Goal: Information Seeking & Learning: Learn about a topic

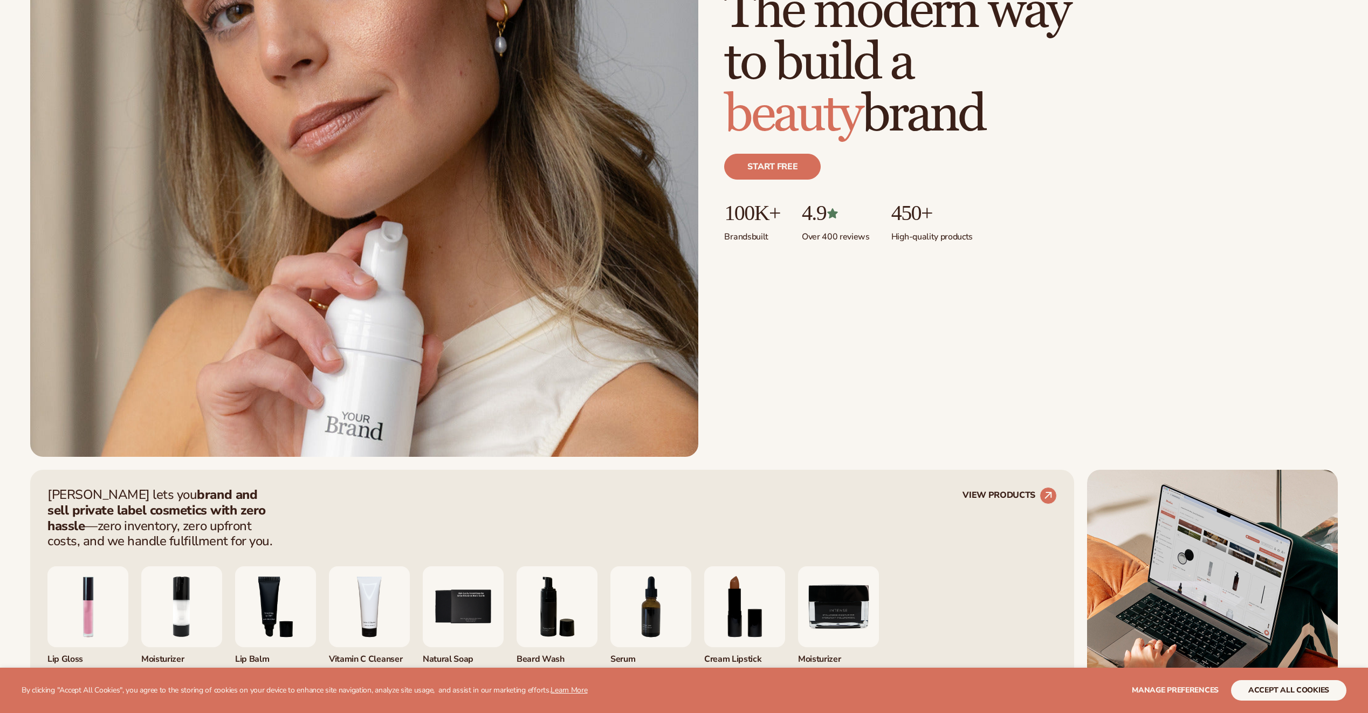
scroll to position [270, 0]
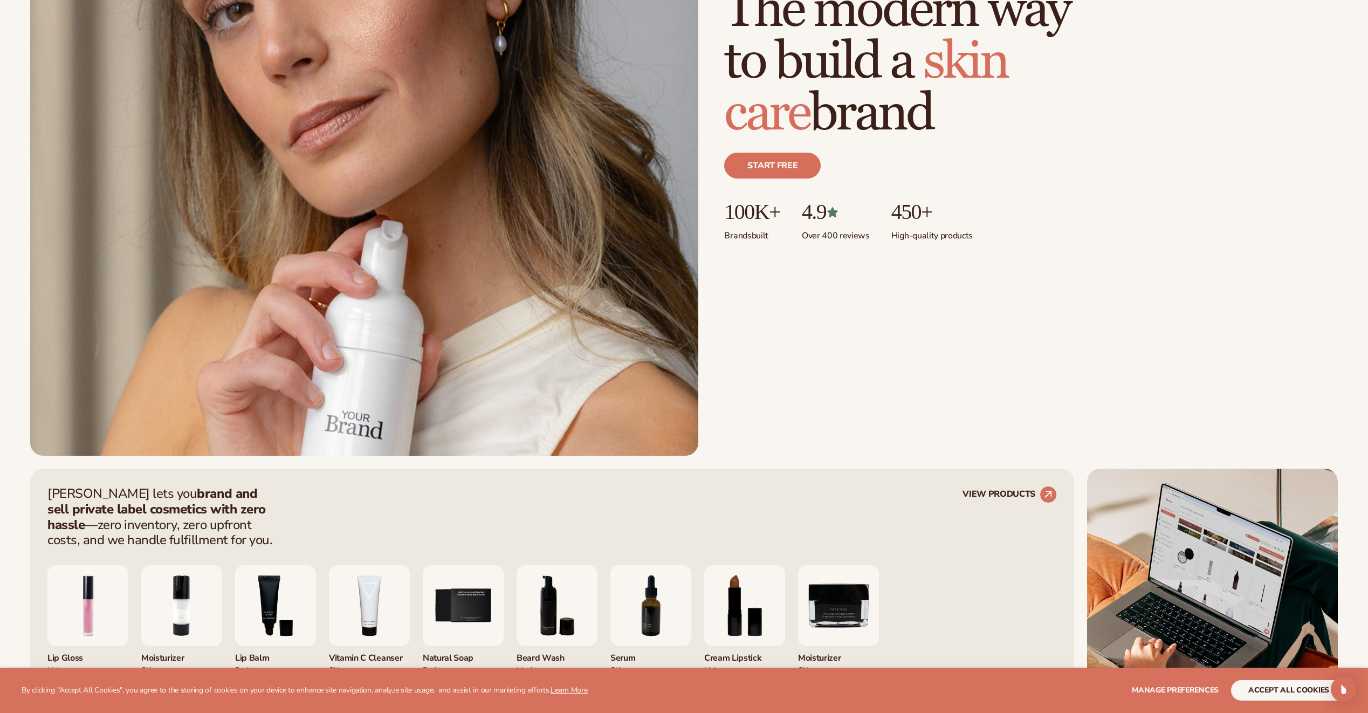
click at [1127, 281] on div "Just add your brand. Blanka handles the rest. beauty,skin care,wellness,makeup …" at bounding box center [684, 126] width 1308 height 660
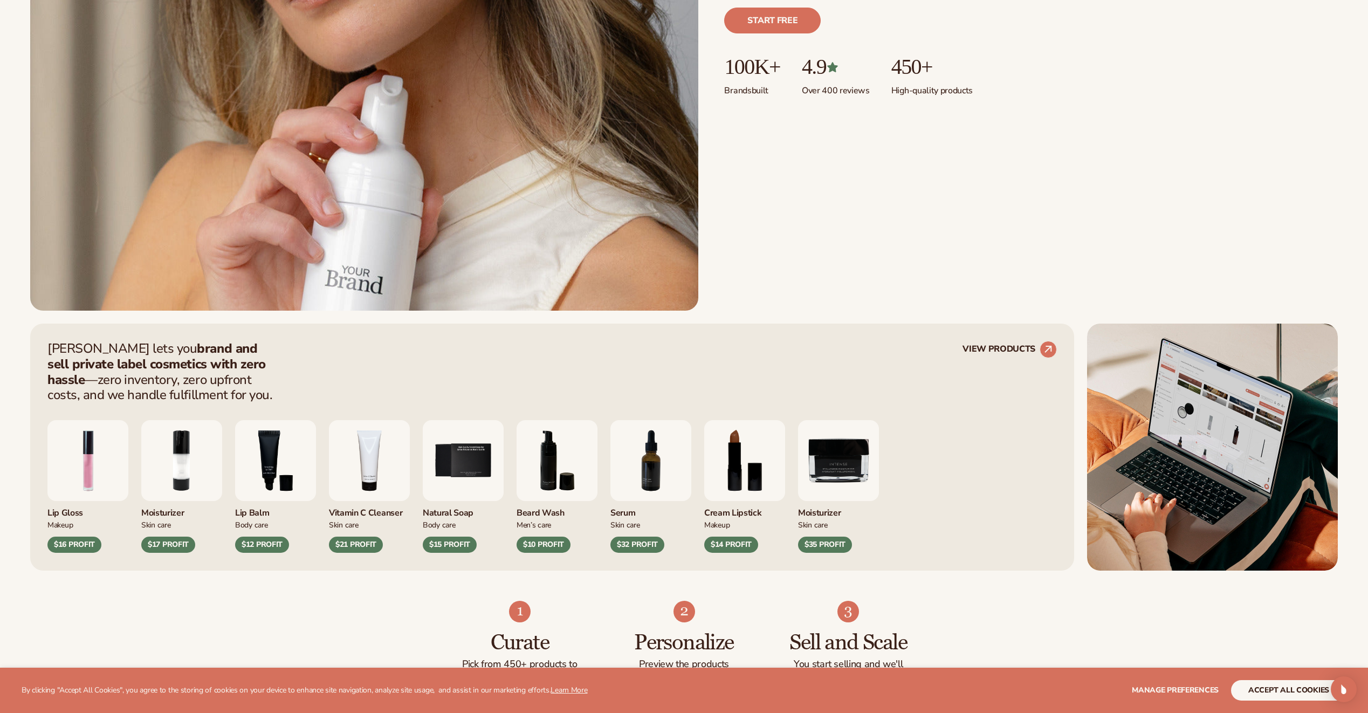
scroll to position [431, 0]
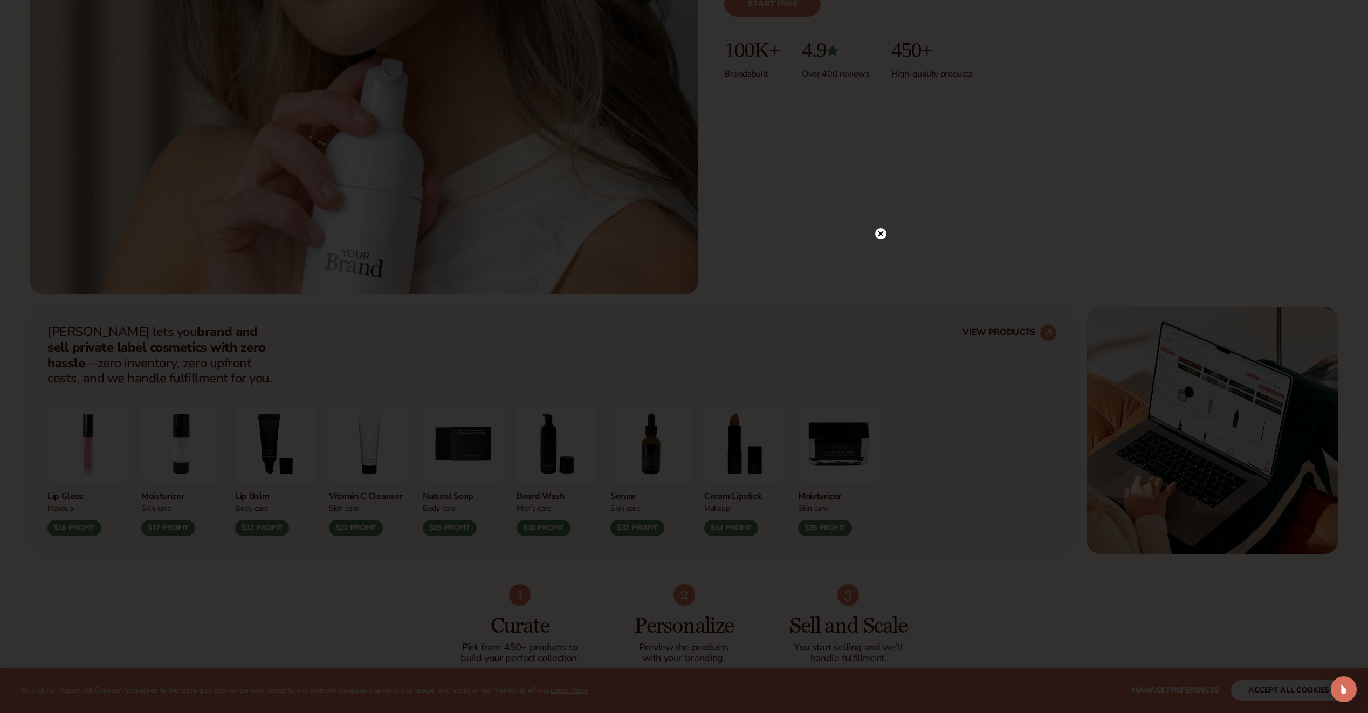
click at [883, 232] on icon at bounding box center [880, 233] width 5 height 5
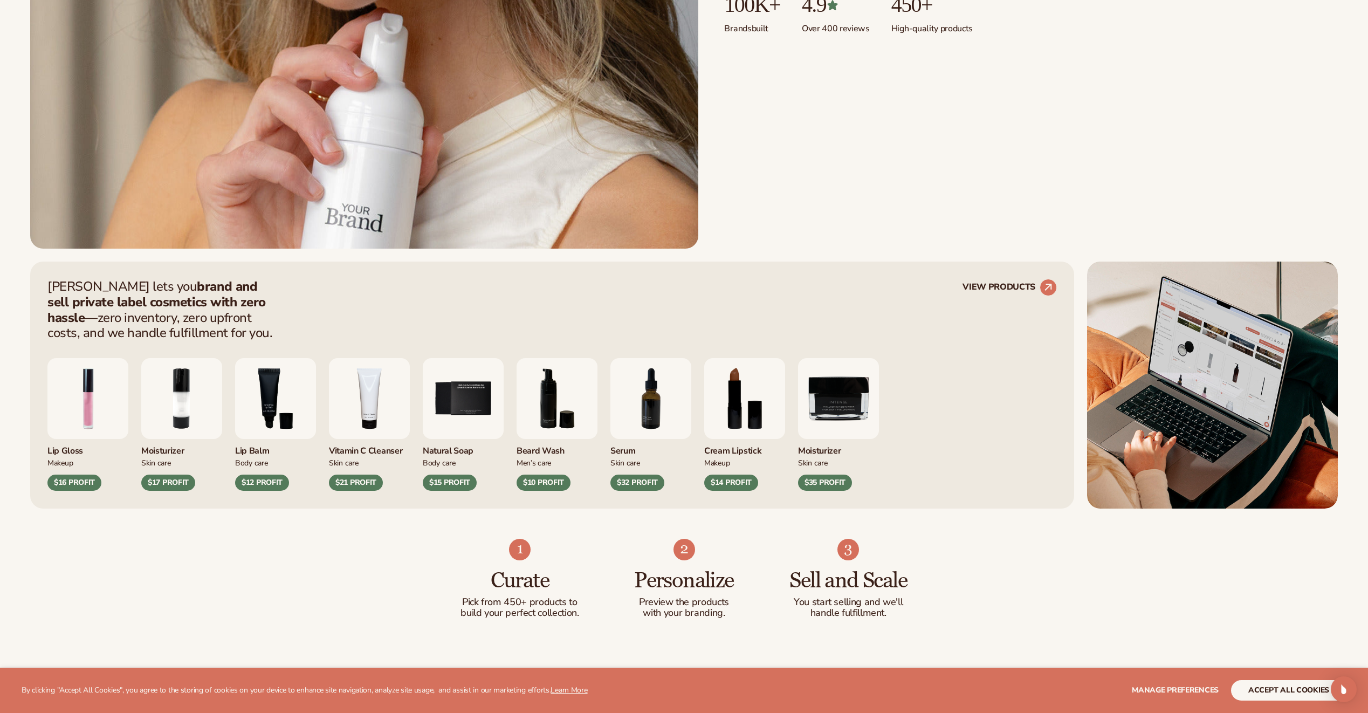
scroll to position [539, 0]
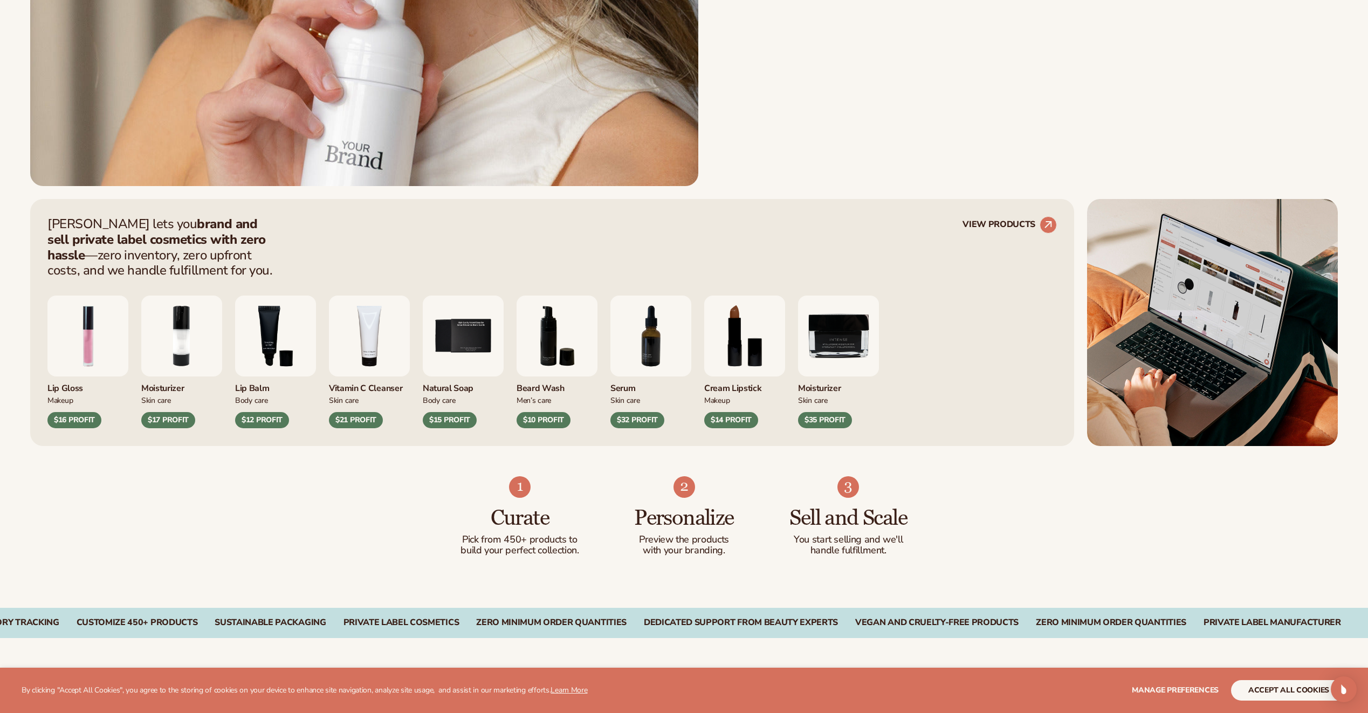
click at [734, 377] on div "Cream Lipstick" at bounding box center [744, 385] width 81 height 18
click at [736, 395] on div "Makeup" at bounding box center [744, 399] width 81 height 11
click at [726, 419] on div "$14 PROFIT" at bounding box center [731, 420] width 54 height 16
click at [724, 351] on img "8 / 9" at bounding box center [744, 335] width 81 height 81
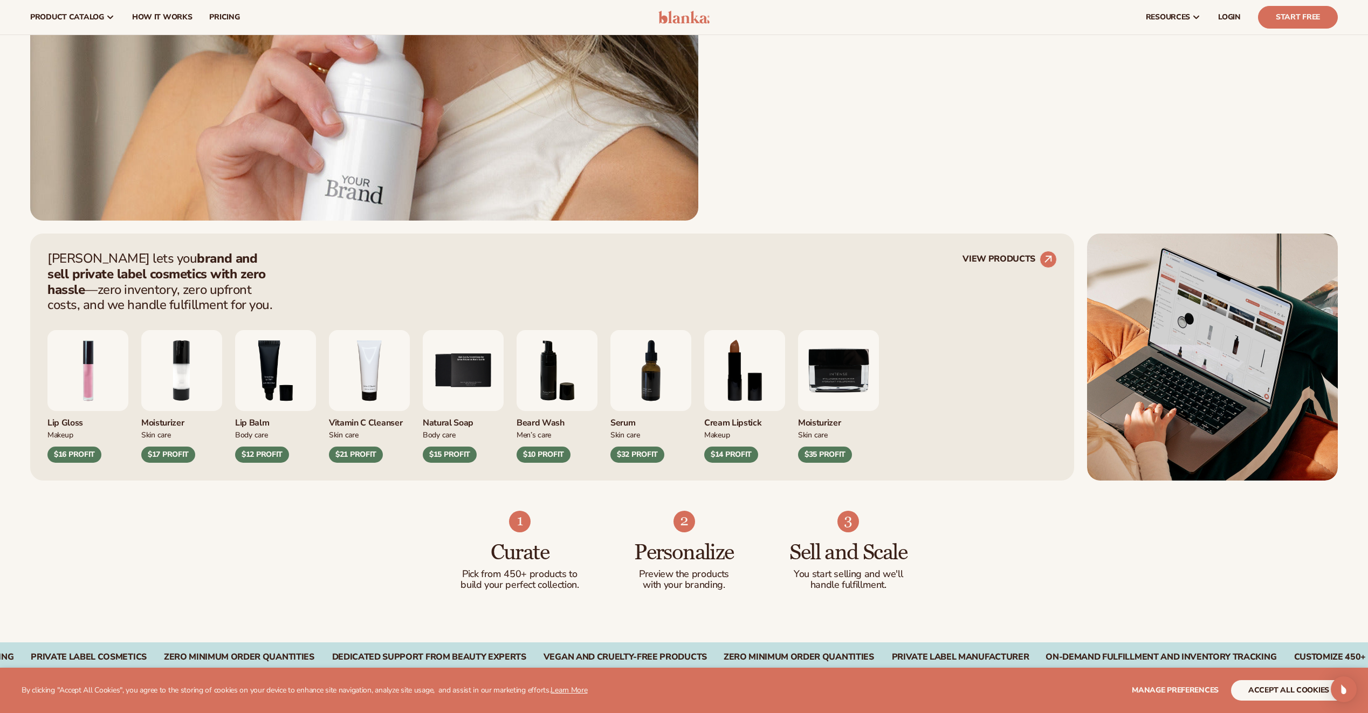
scroll to position [485, 0]
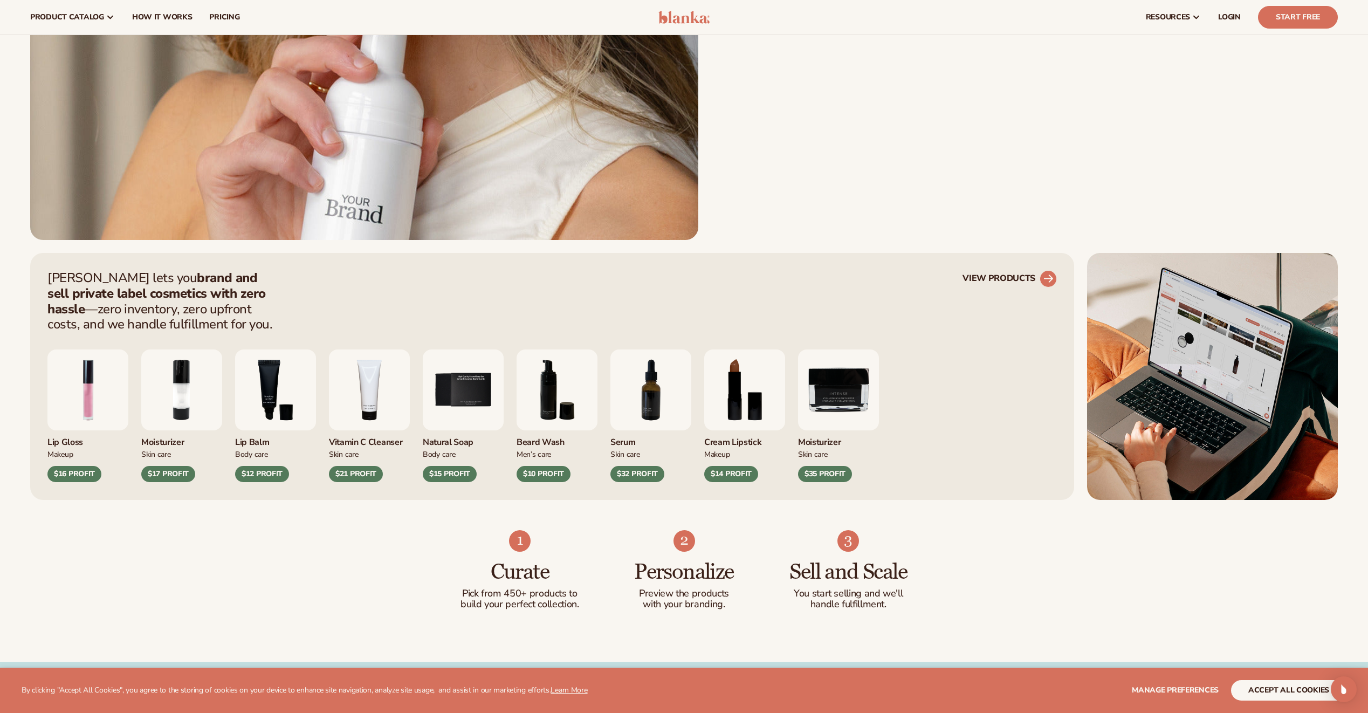
click at [1046, 273] on circle at bounding box center [1048, 279] width 24 height 24
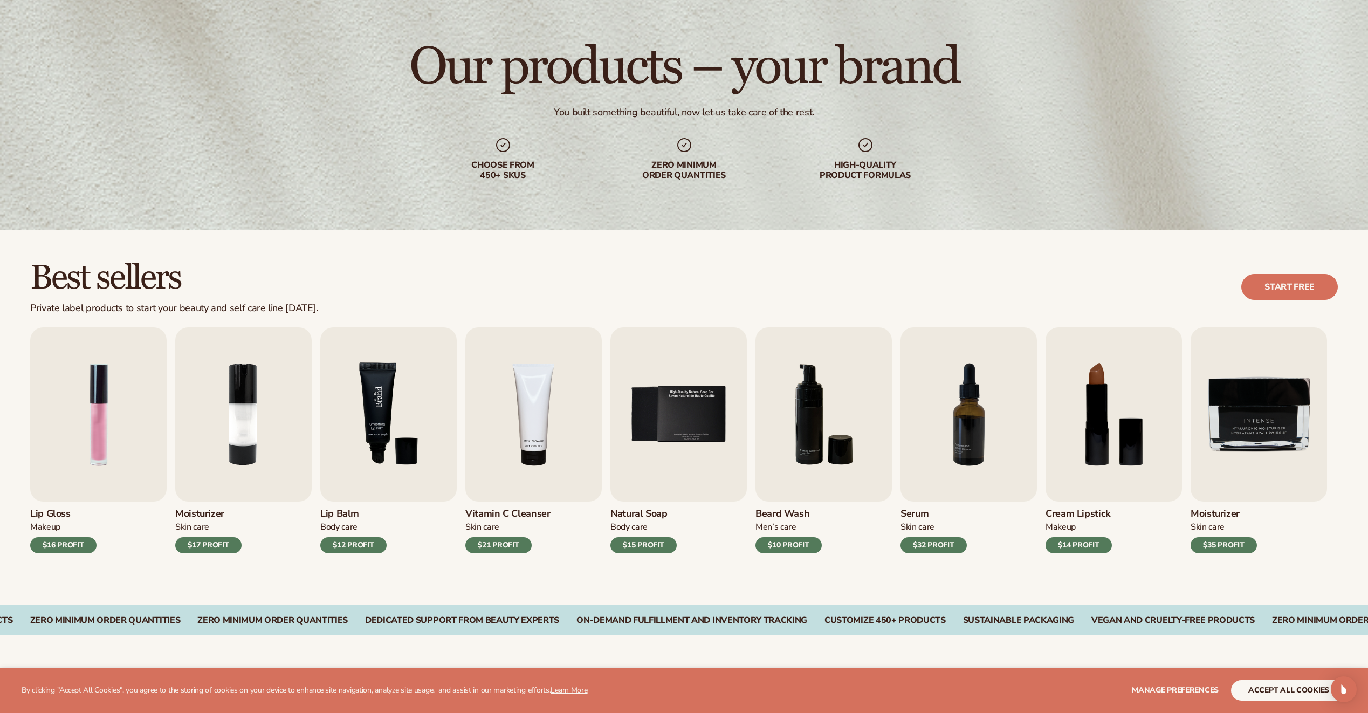
scroll to position [162, 0]
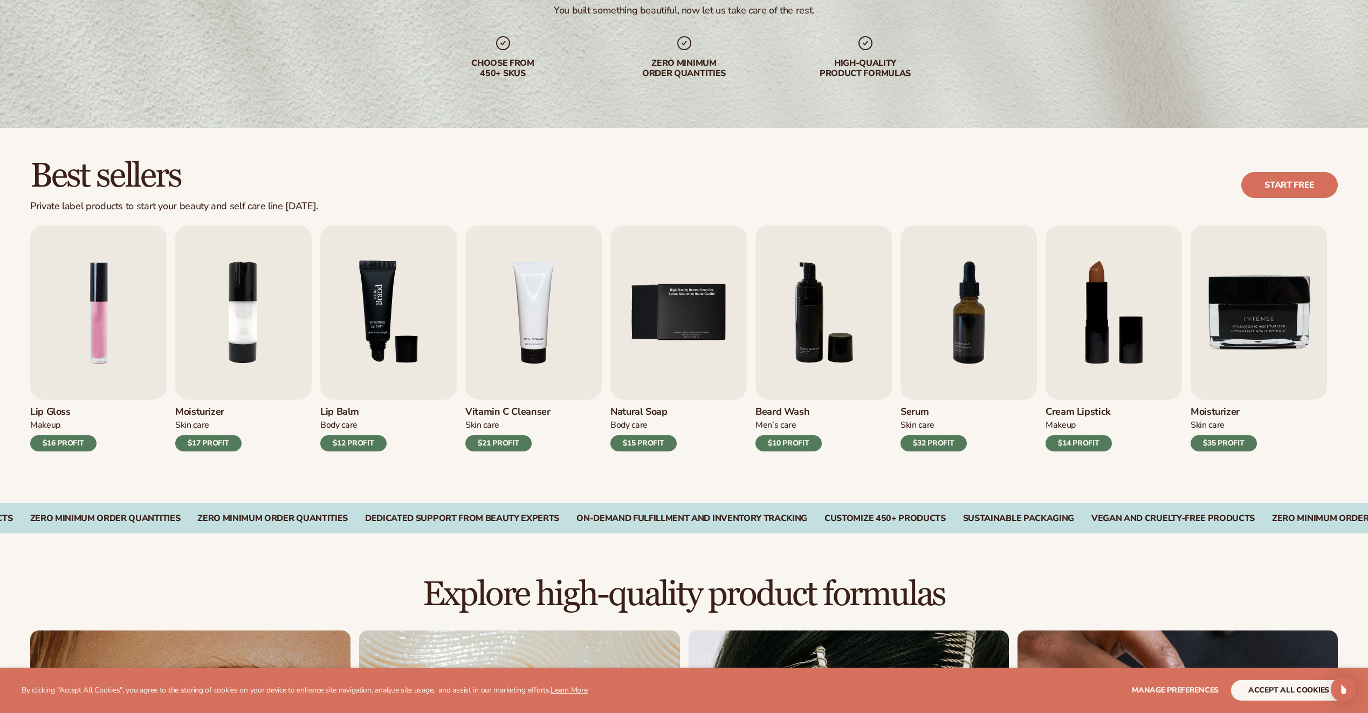
click at [332, 408] on link "Lip Balm Body Care $12 PROFIT" at bounding box center [388, 338] width 136 height 226
click at [334, 381] on img "3 / 9" at bounding box center [388, 312] width 136 height 174
click at [343, 333] on img "3 / 9" at bounding box center [388, 312] width 136 height 174
click at [345, 448] on div "$12 PROFIT" at bounding box center [353, 443] width 66 height 16
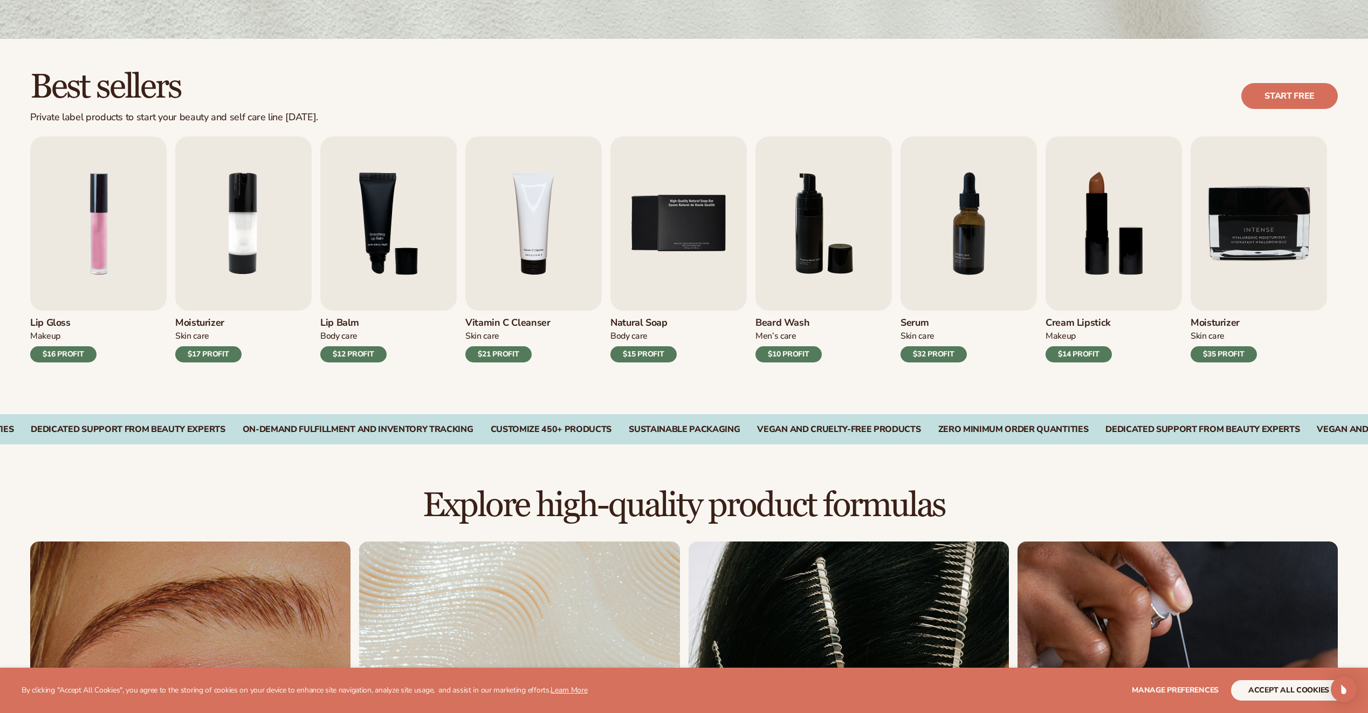
scroll to position [270, 0]
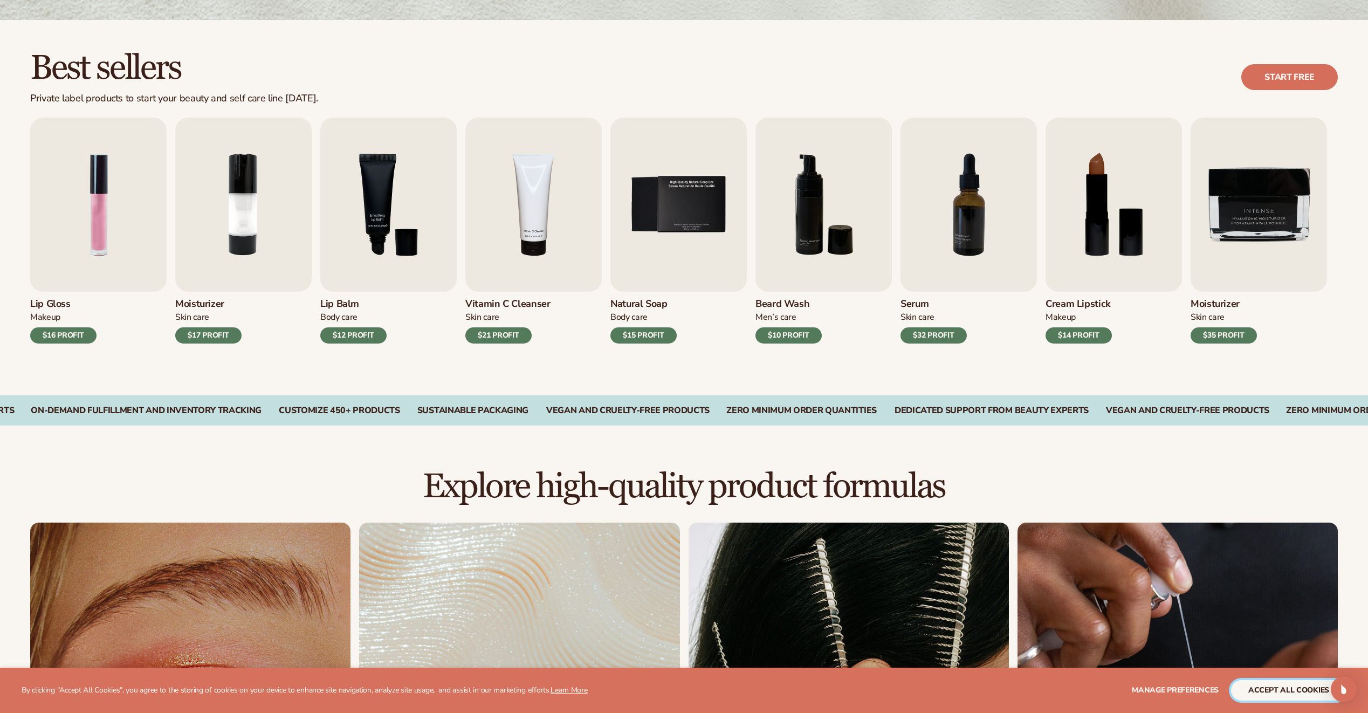
click at [1283, 688] on button "accept all cookies" at bounding box center [1288, 690] width 115 height 20
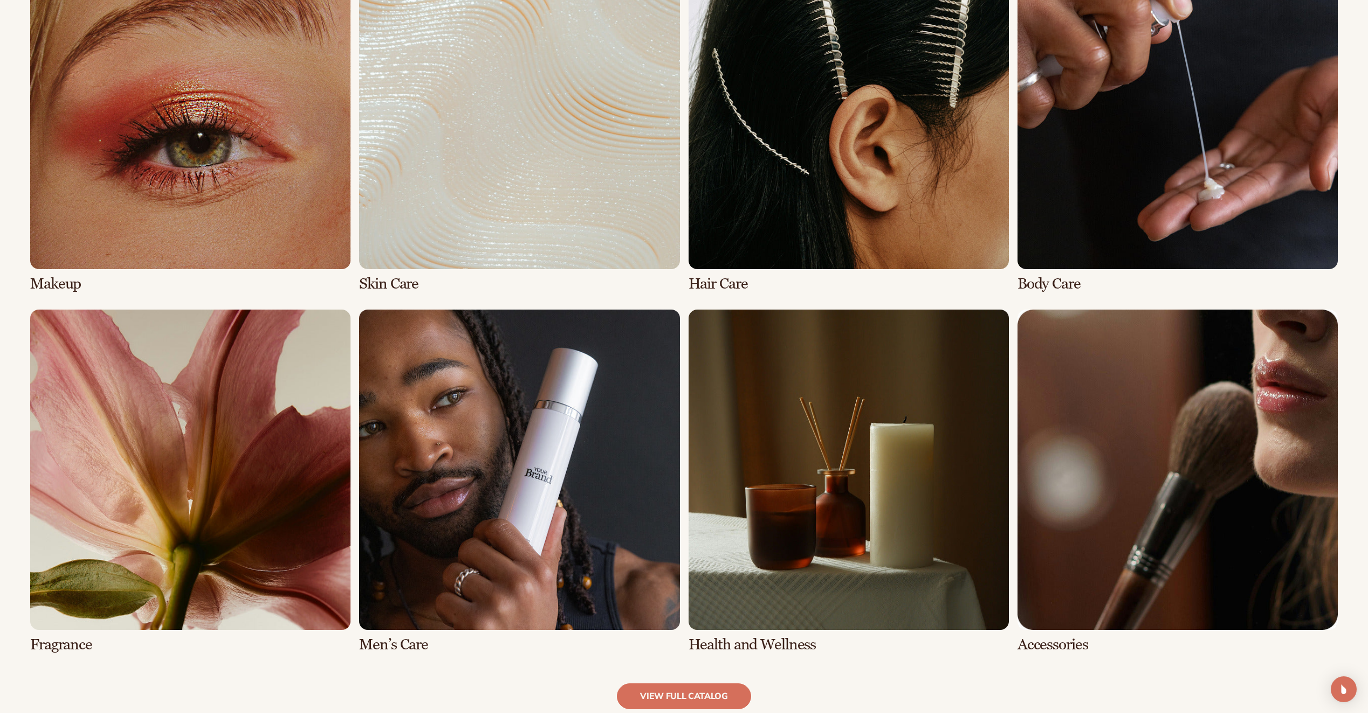
scroll to position [863, 0]
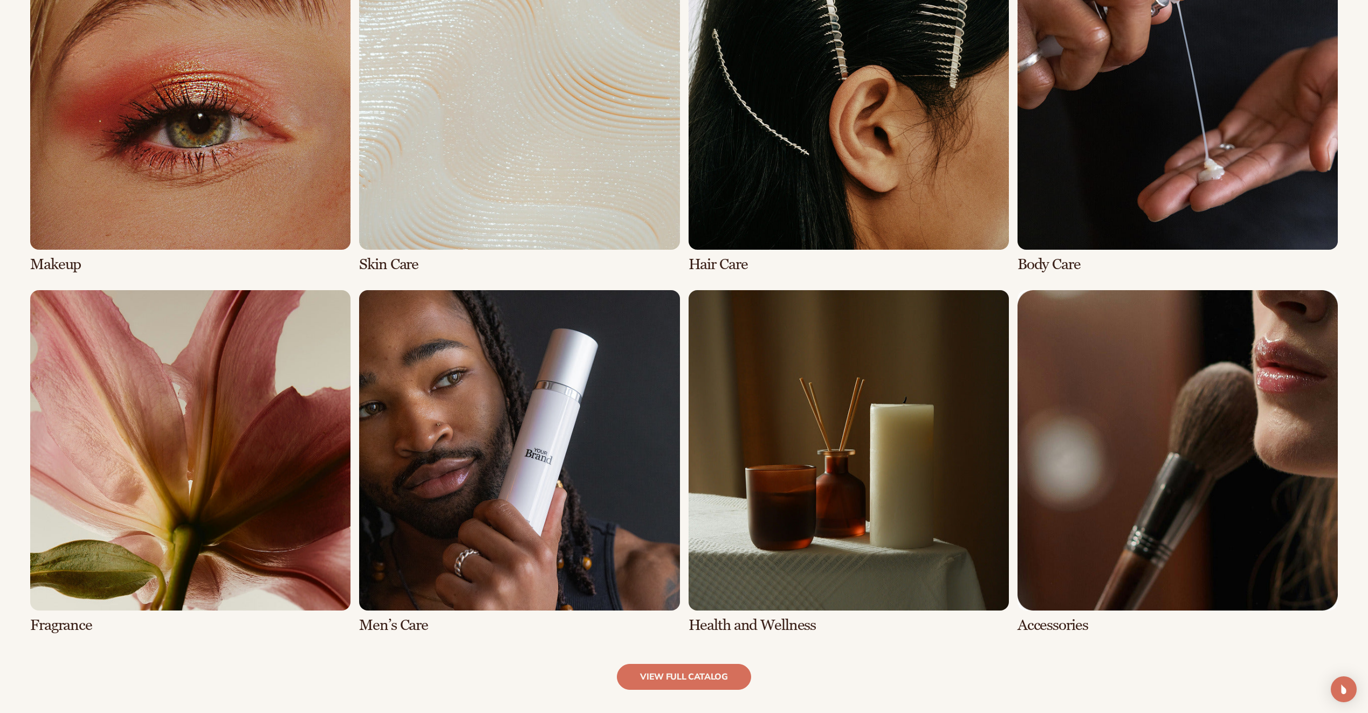
click at [502, 393] on link "6 / 8" at bounding box center [519, 461] width 320 height 343
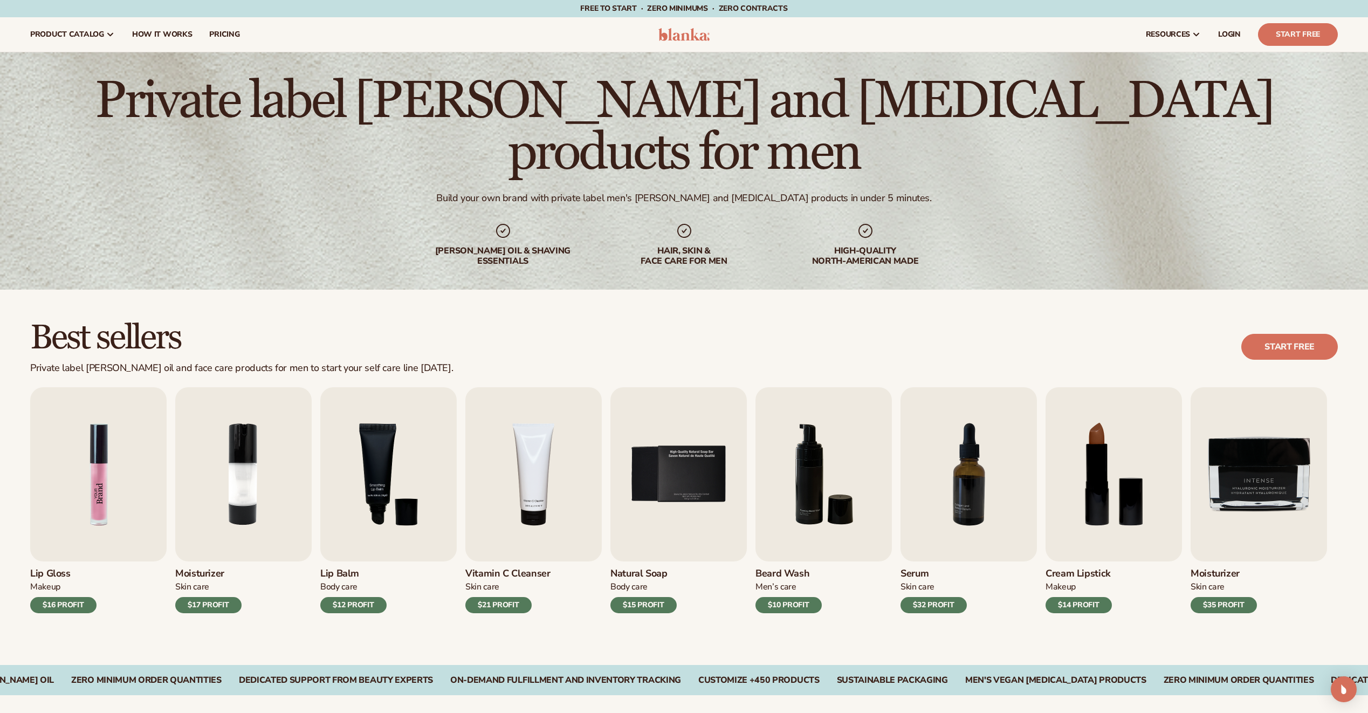
click at [129, 473] on img "1 / 9" at bounding box center [98, 474] width 136 height 174
click at [42, 513] on img "1 / 9" at bounding box center [98, 474] width 136 height 174
click at [53, 600] on div "$16 PROFIT" at bounding box center [63, 605] width 66 height 16
click at [50, 569] on h3 "Lip Gloss" at bounding box center [63, 574] width 66 height 12
click at [1138, 334] on div "Best sellers Private label beard oil and face care products for men to start yo…" at bounding box center [684, 347] width 1308 height 54
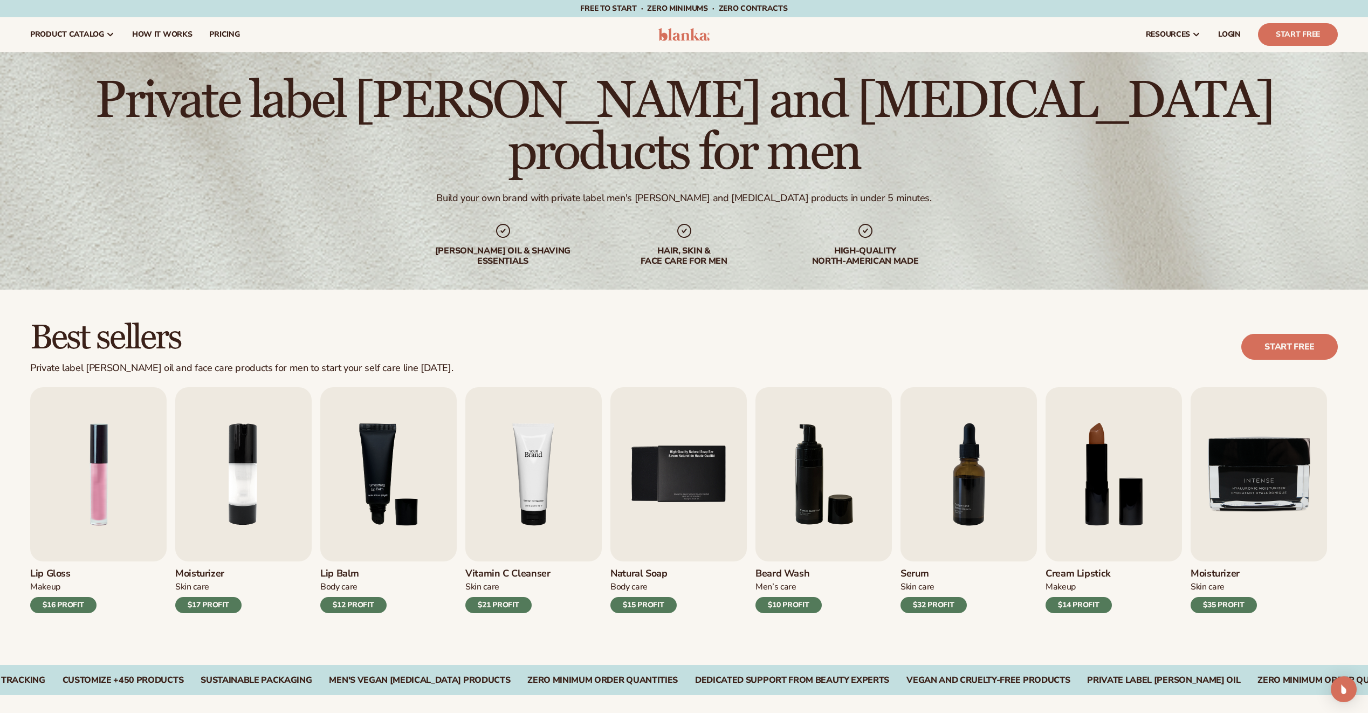
click at [591, 463] on img "4 / 9" at bounding box center [533, 474] width 136 height 174
click at [568, 464] on img "4 / 9" at bounding box center [533, 474] width 136 height 174
click at [508, 464] on img "4 / 9" at bounding box center [533, 474] width 136 height 174
click at [947, 495] on img "7 / 9" at bounding box center [968, 474] width 136 height 174
drag, startPoint x: 1126, startPoint y: 540, endPoint x: 1051, endPoint y: 510, distance: 80.1
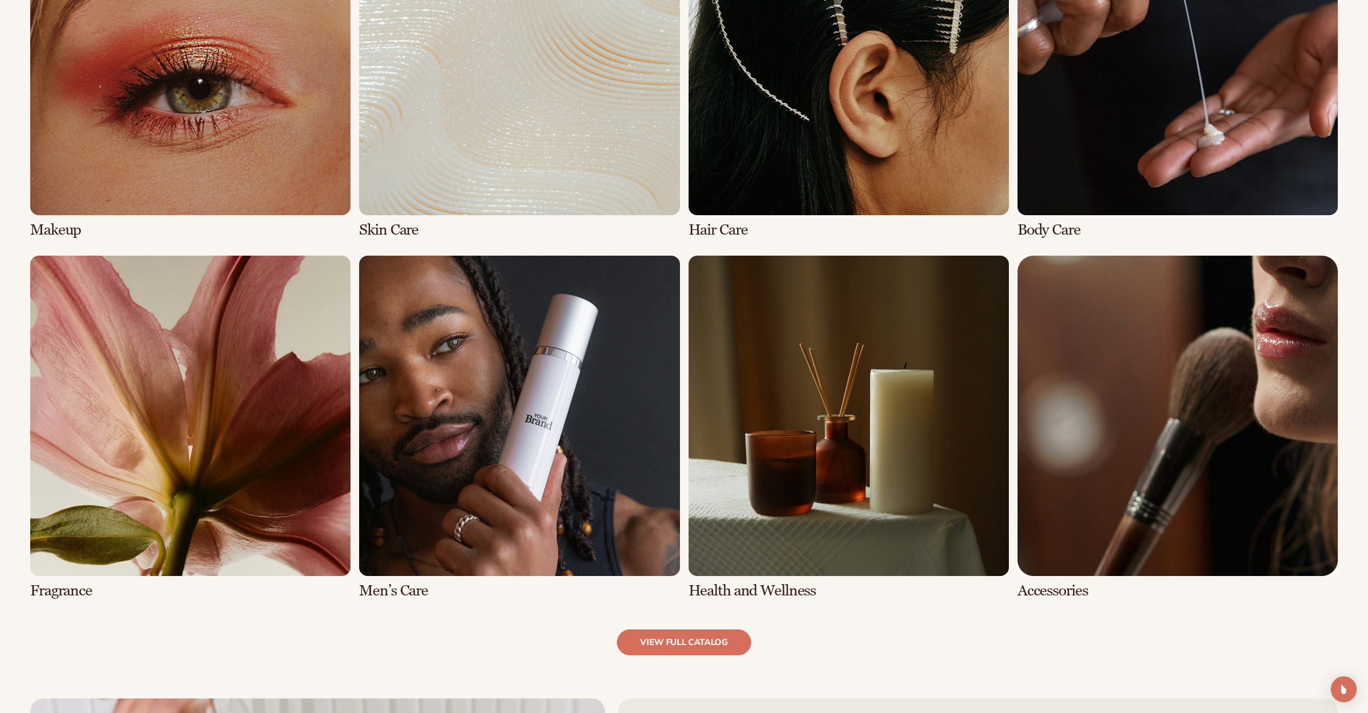
scroll to position [917, 0]
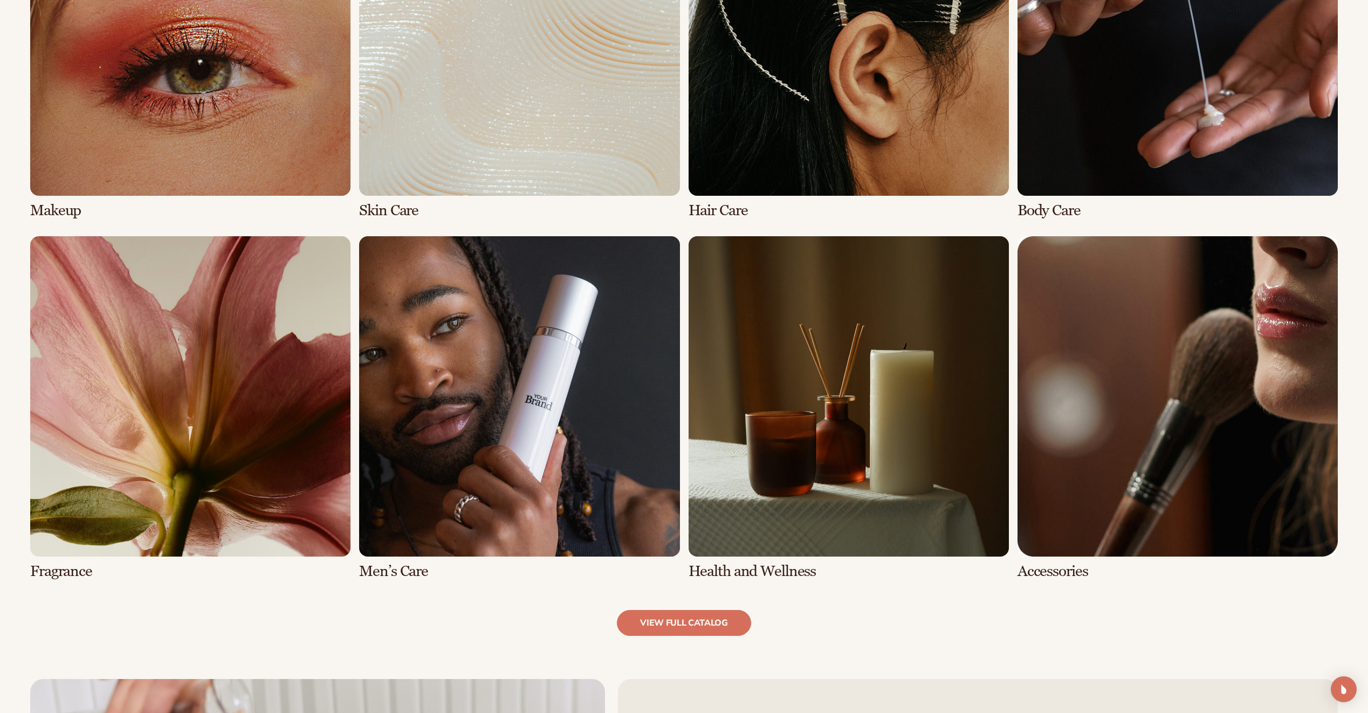
click at [169, 89] on link "1 / 8" at bounding box center [190, 46] width 320 height 343
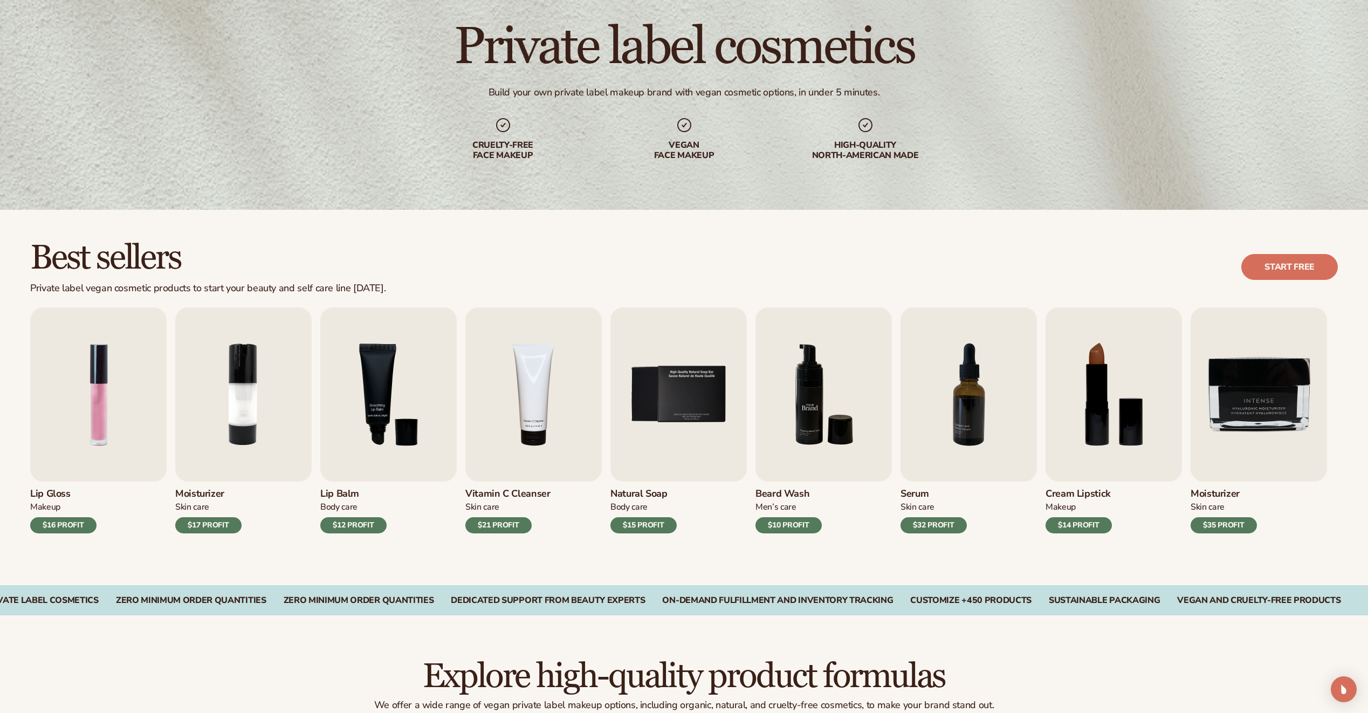
scroll to position [82, 0]
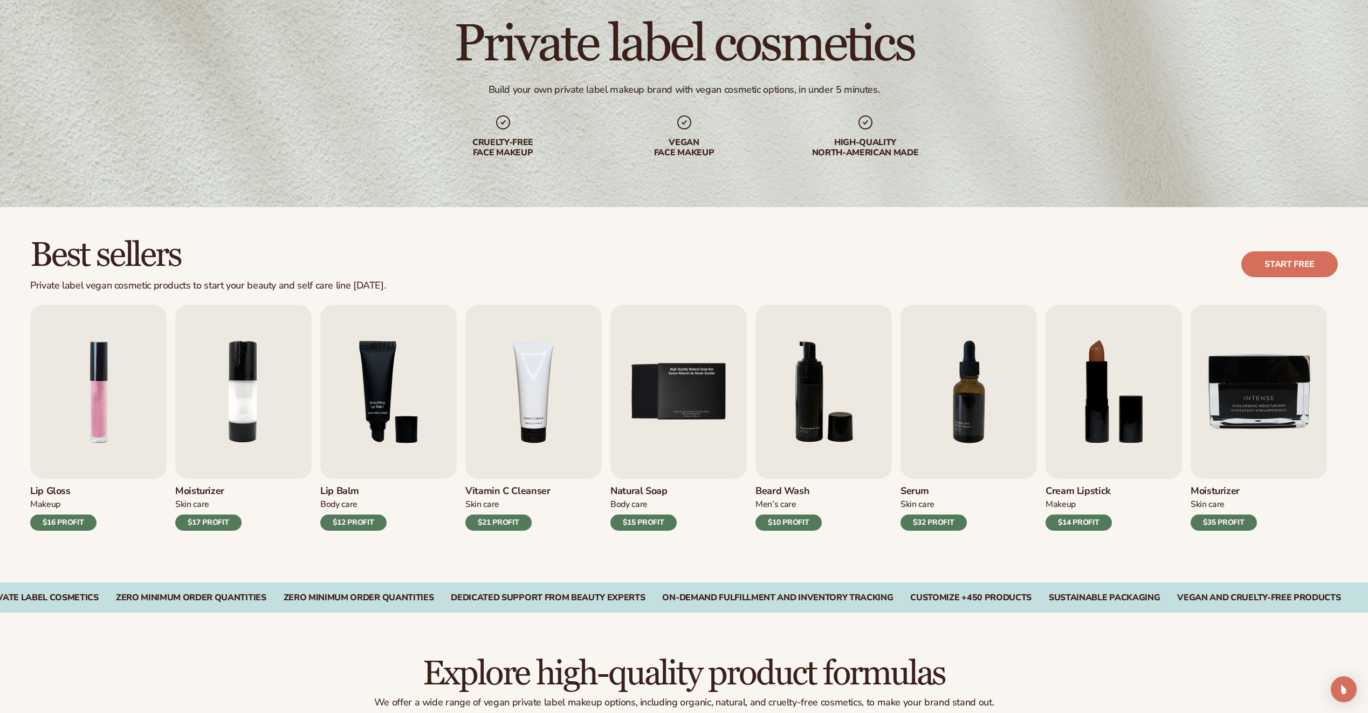
drag, startPoint x: 335, startPoint y: 668, endPoint x: 333, endPoint y: 655, distance: 12.5
click at [334, 665] on h2 "Explore high-quality product formulas" at bounding box center [684, 674] width 1308 height 36
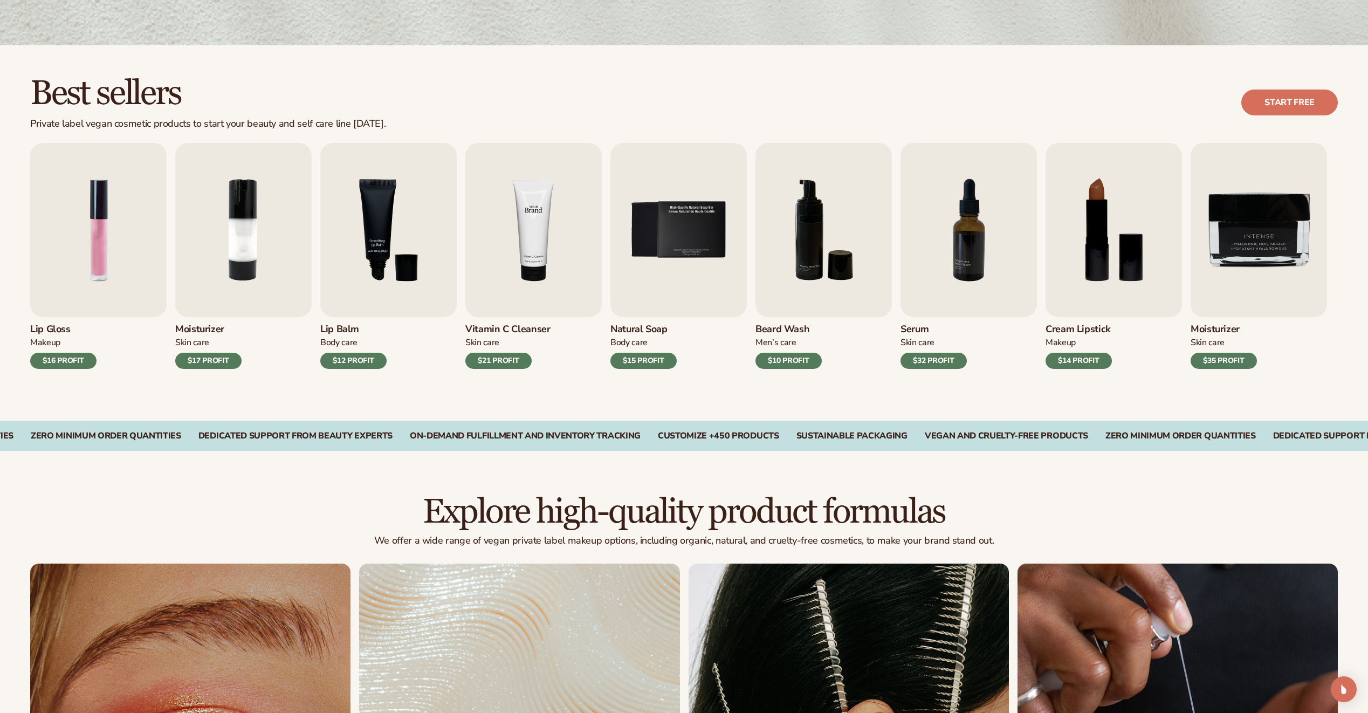
click at [519, 244] on img "4 / 9" at bounding box center [533, 230] width 136 height 174
click at [512, 333] on h3 "Vitamin C Cleanser" at bounding box center [507, 330] width 85 height 12
click at [1282, 107] on link "Start free" at bounding box center [1289, 103] width 97 height 26
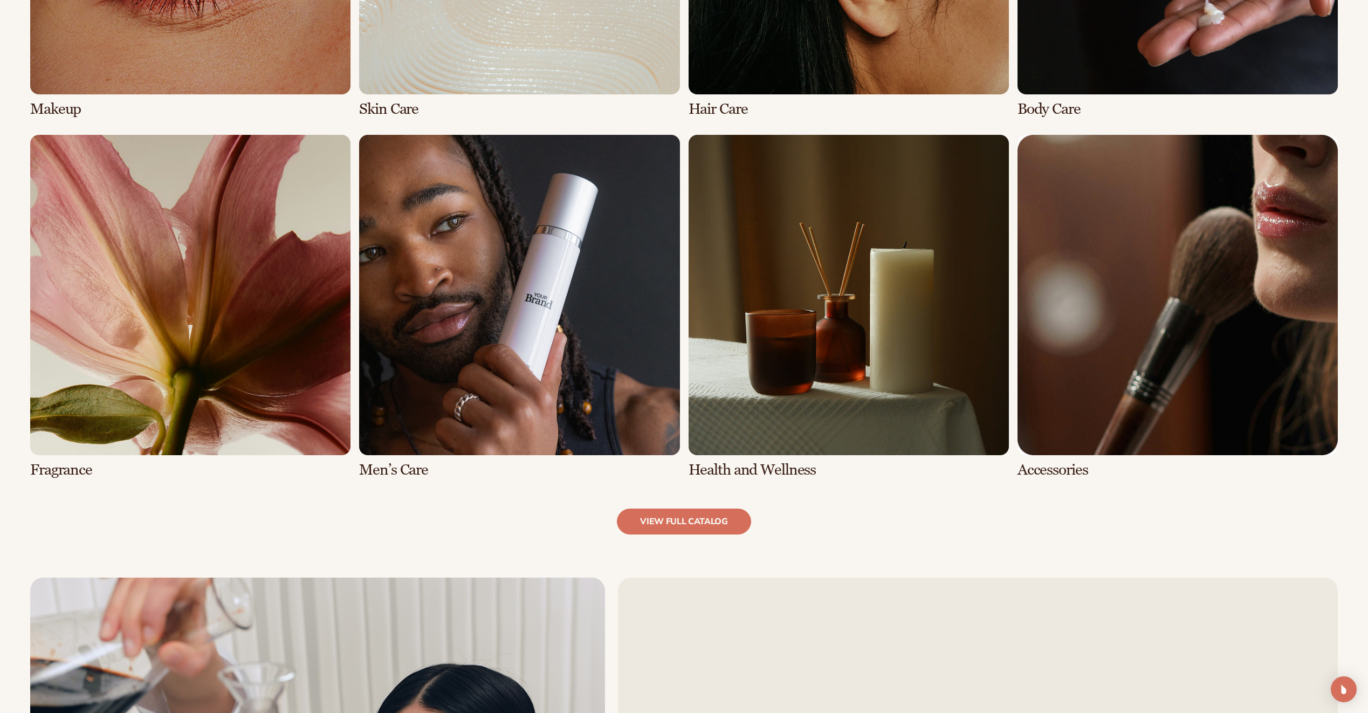
scroll to position [1053, 0]
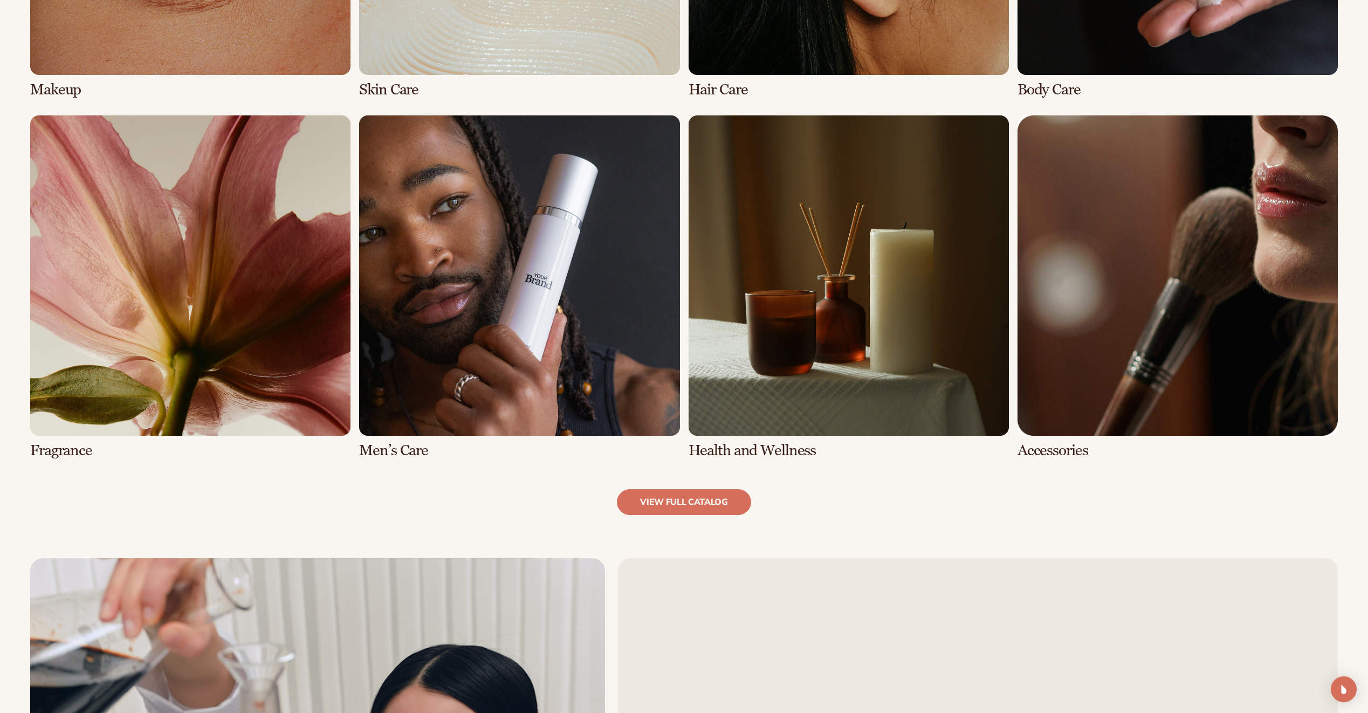
click at [101, 304] on link "5 / 8" at bounding box center [190, 286] width 320 height 343
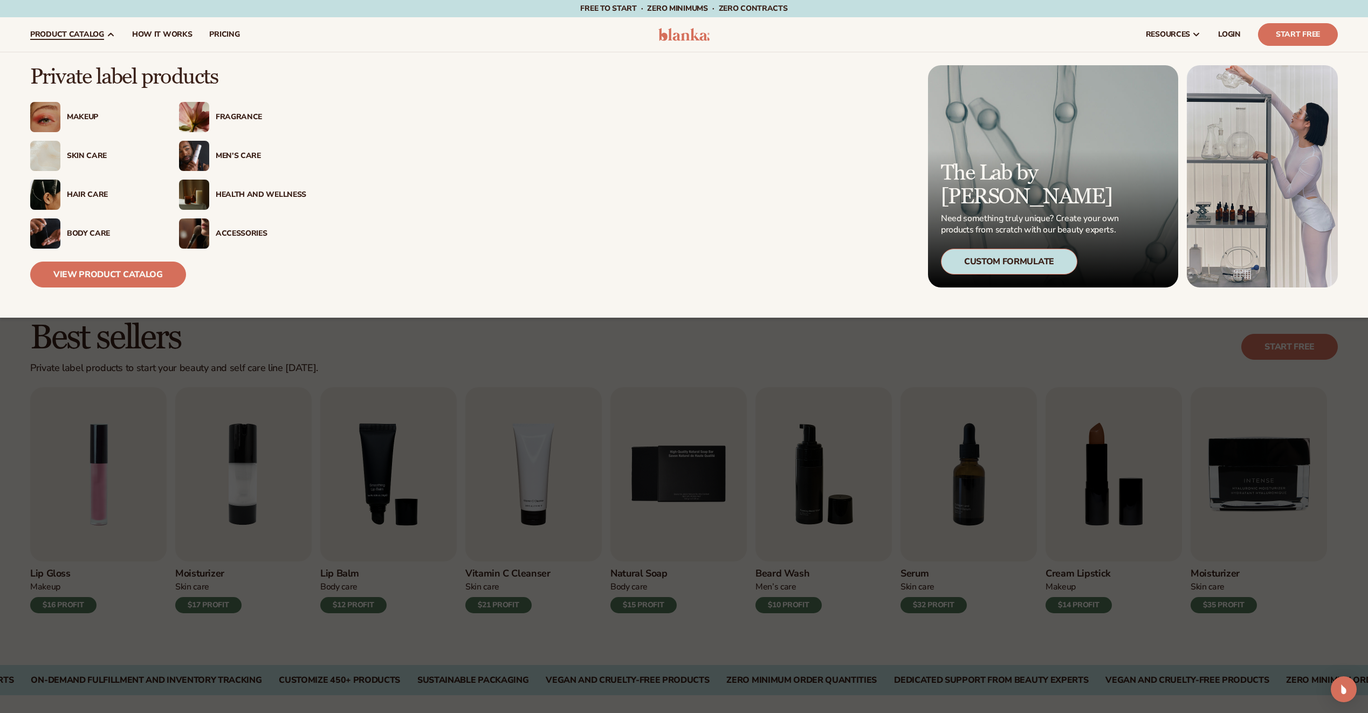
click at [37, 105] on img at bounding box center [45, 117] width 30 height 30
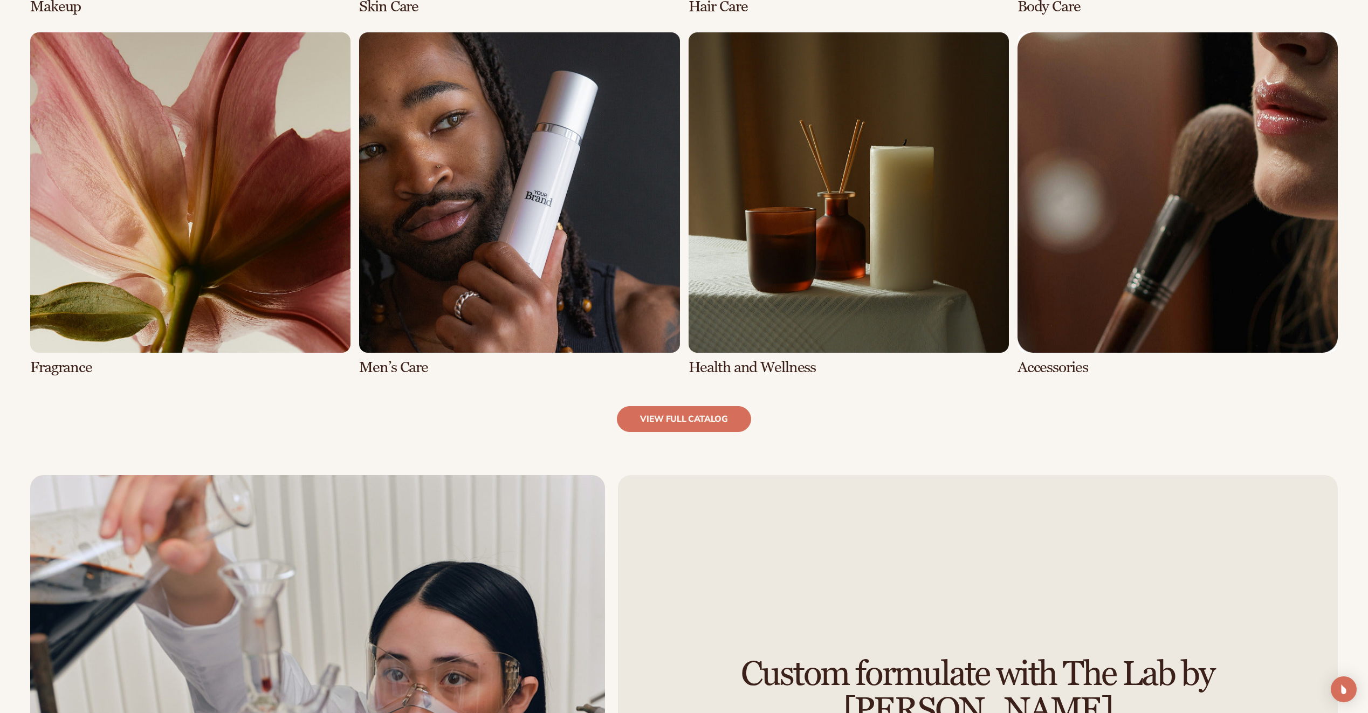
scroll to position [1240, 0]
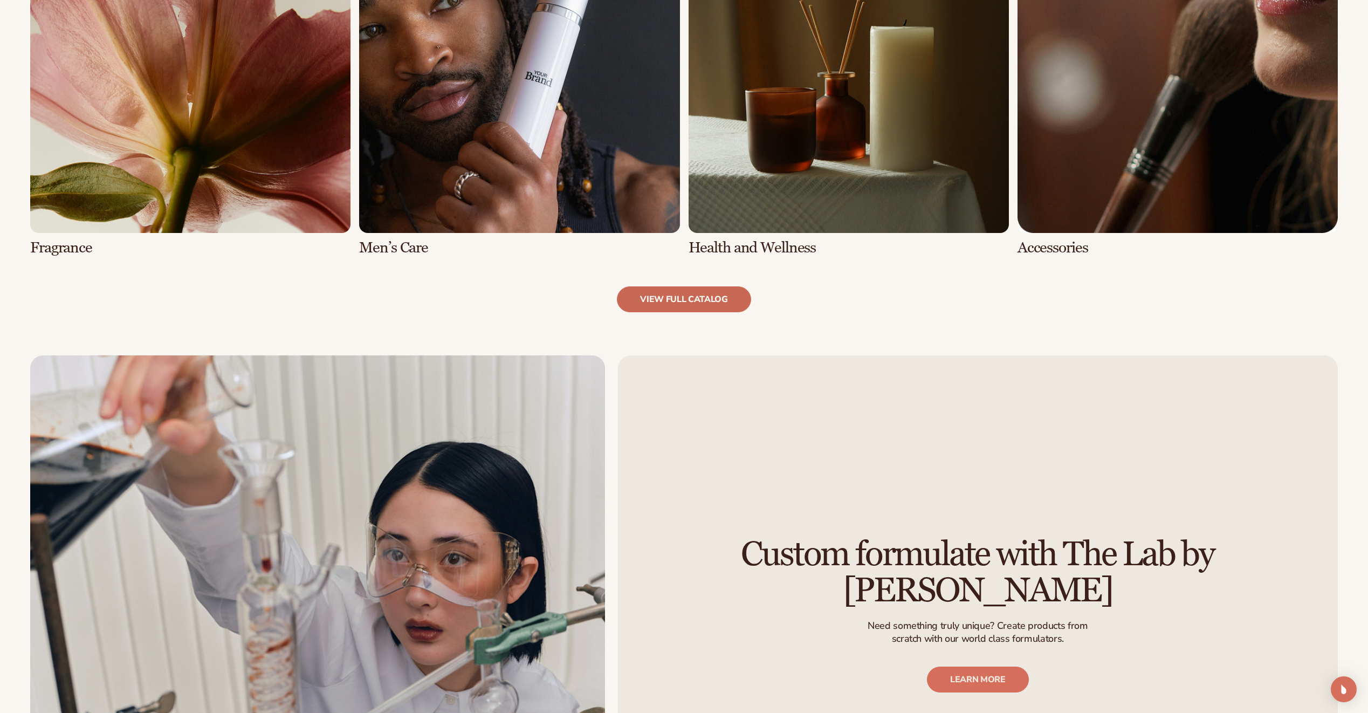
click at [682, 297] on link "view full catalog" at bounding box center [684, 299] width 134 height 26
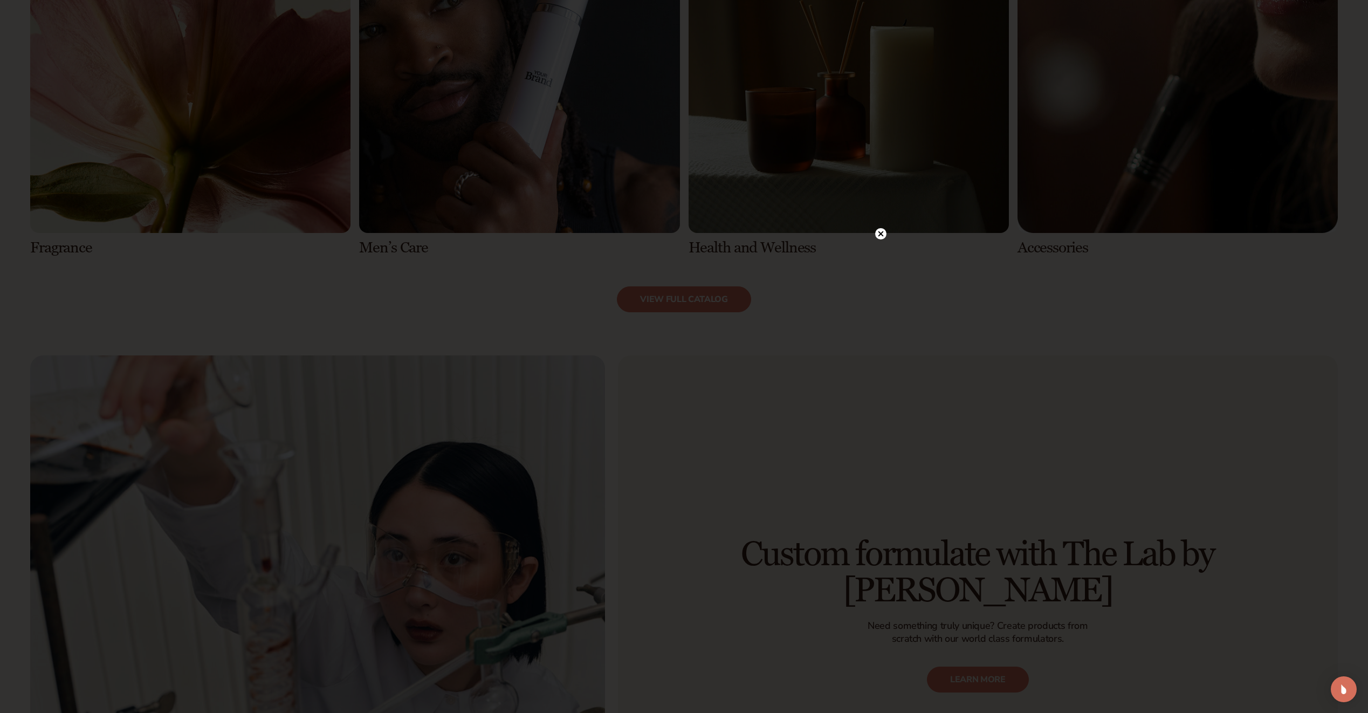
click at [882, 234] on icon at bounding box center [880, 233] width 5 height 5
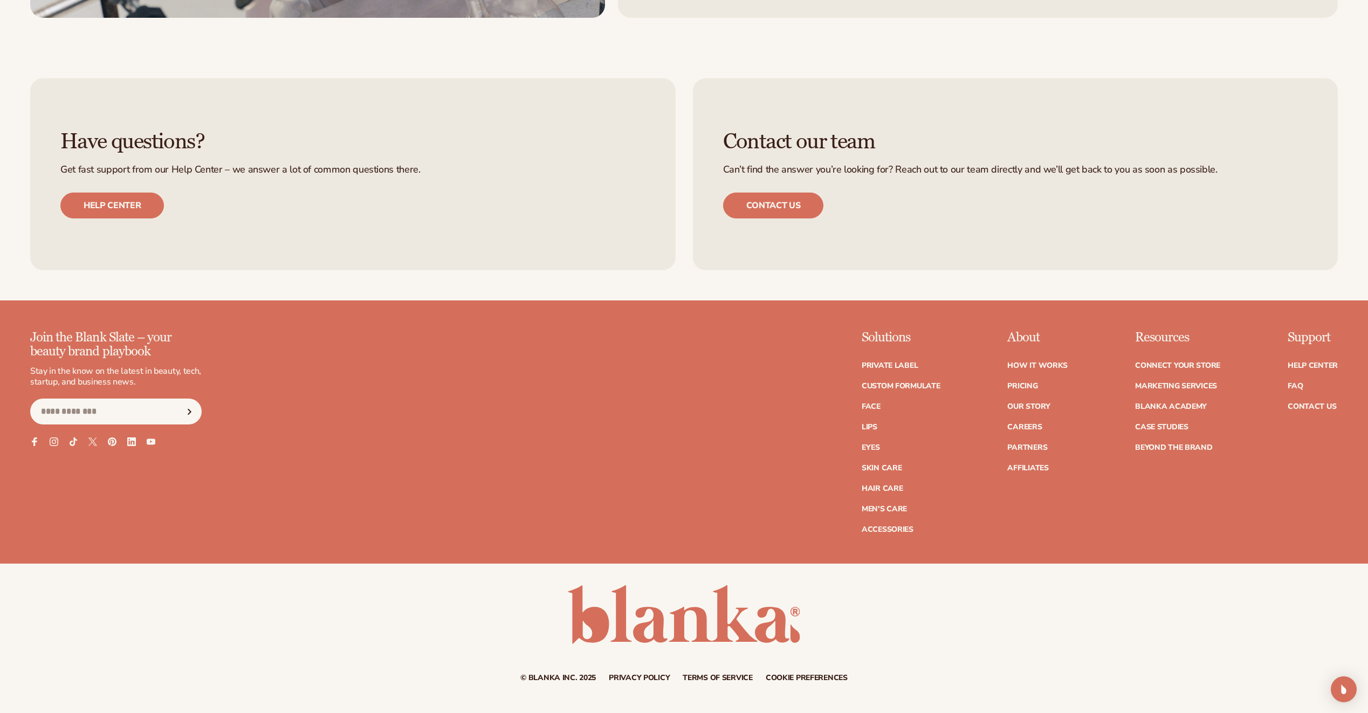
scroll to position [2151, 0]
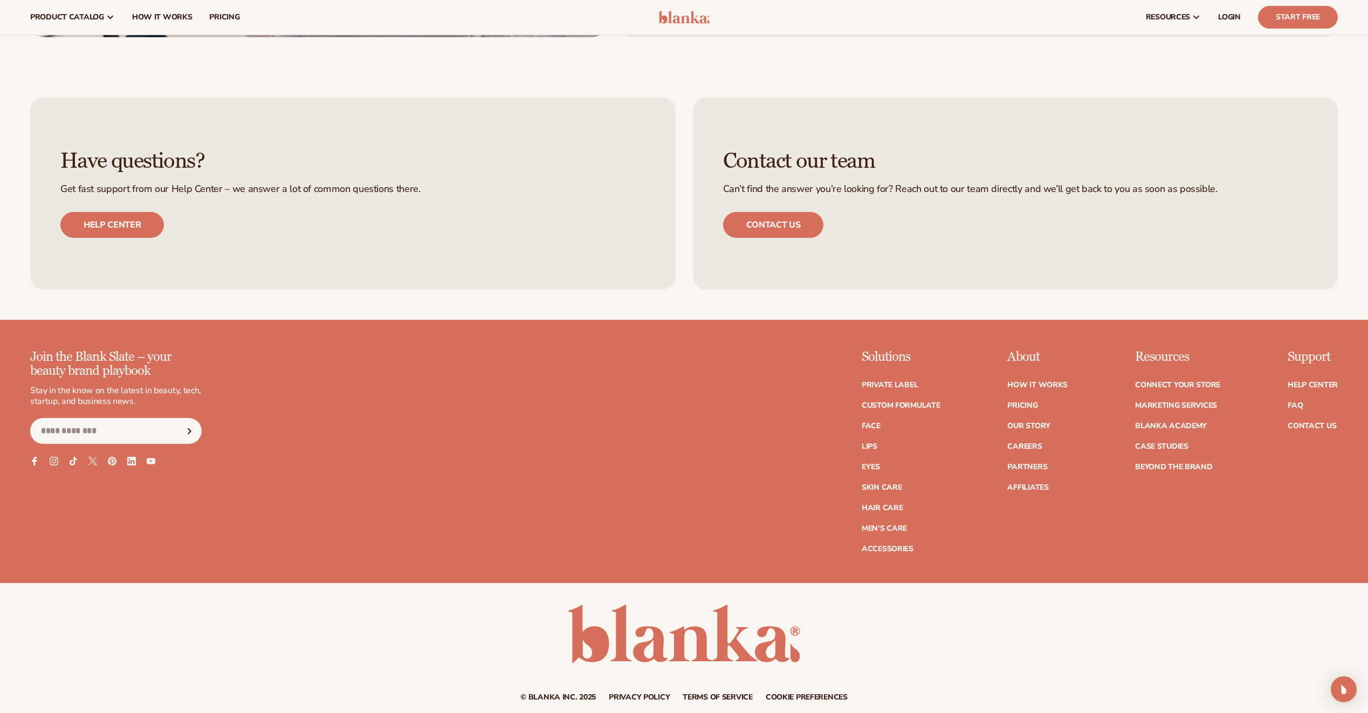
drag, startPoint x: 532, startPoint y: 548, endPoint x: 522, endPoint y: 541, distance: 12.0
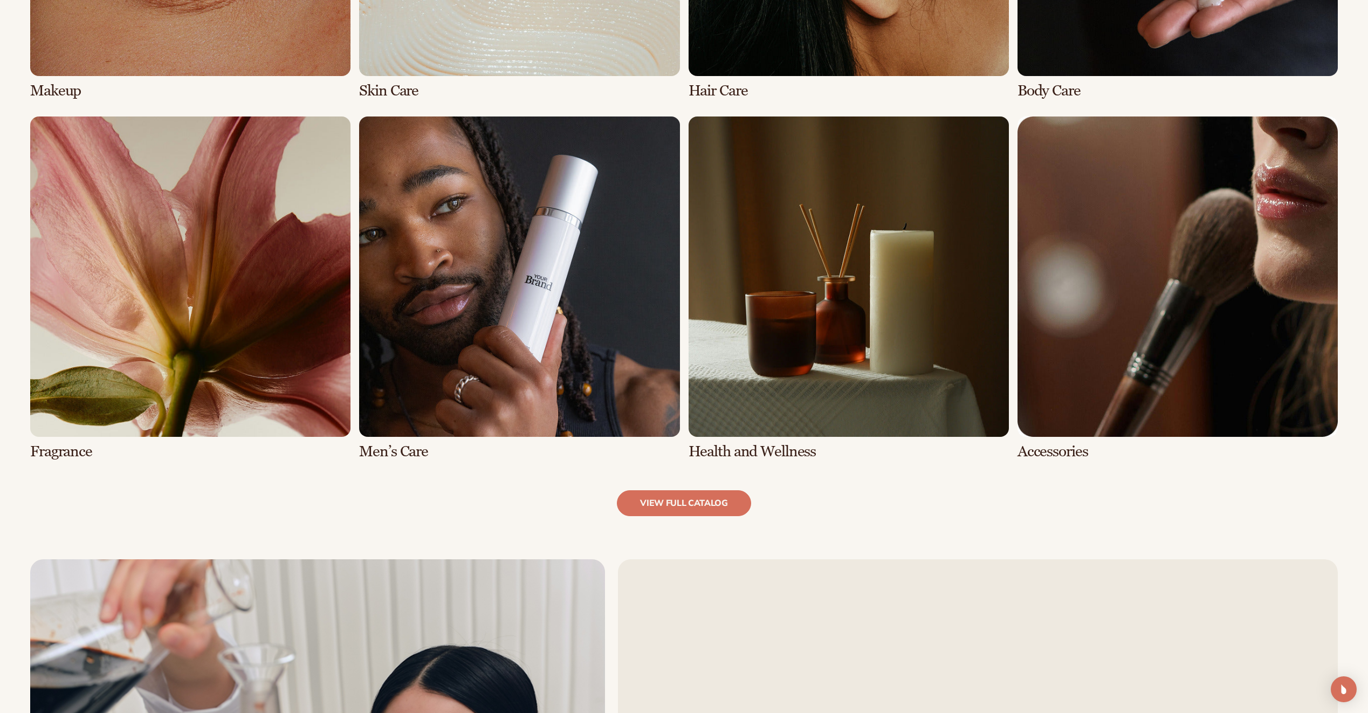
scroll to position [1053, 0]
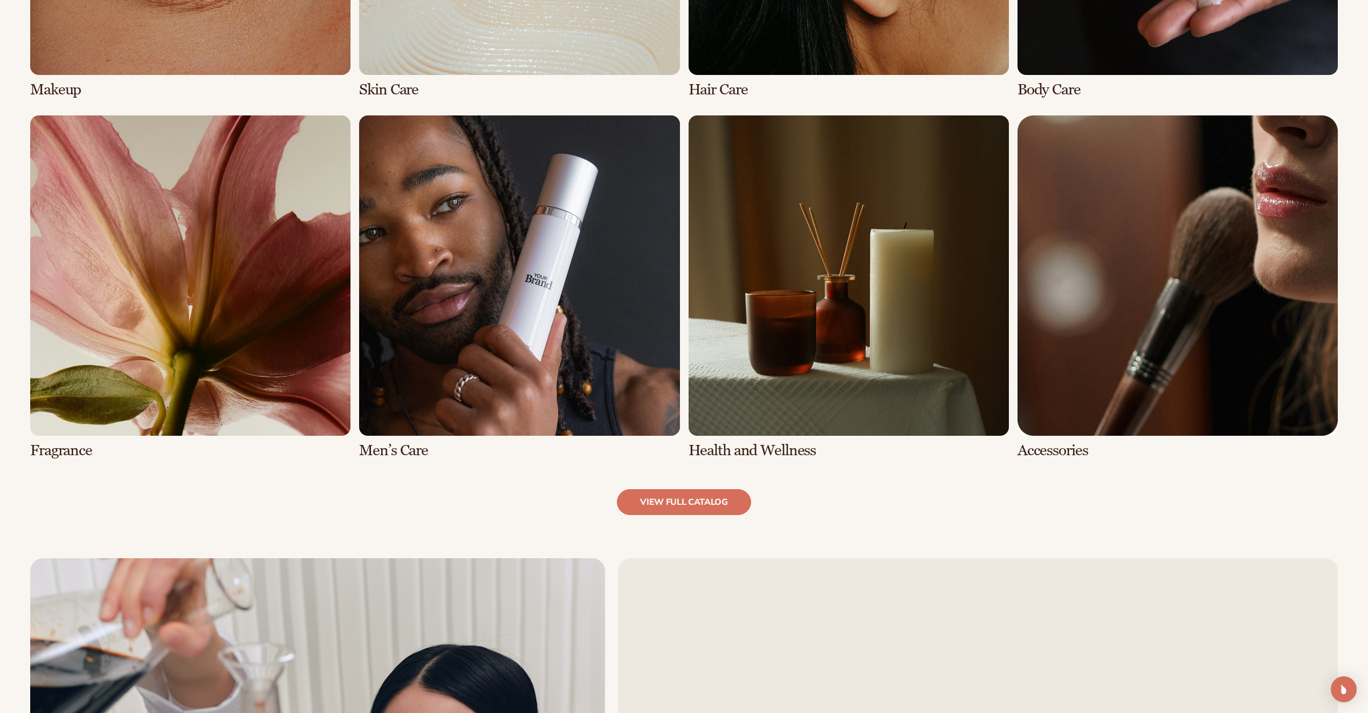
drag, startPoint x: 515, startPoint y: 527, endPoint x: 528, endPoint y: 517, distance: 16.8
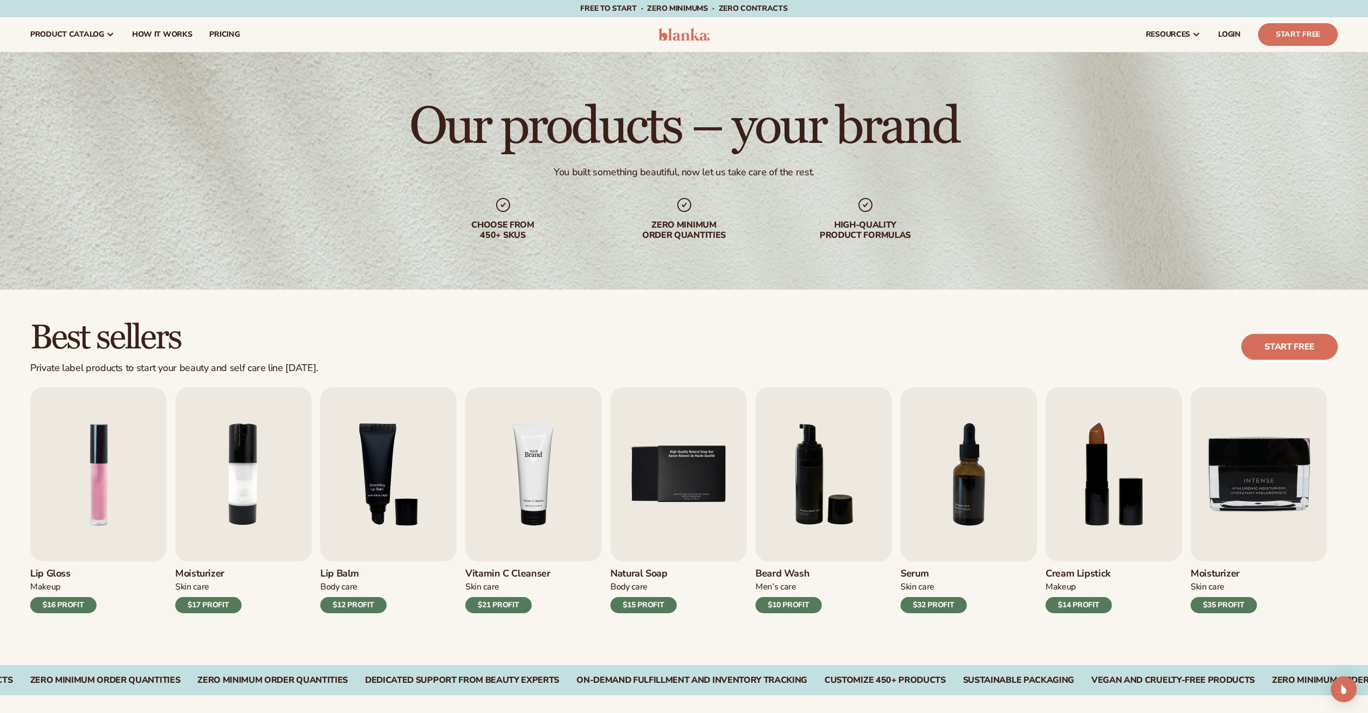
drag, startPoint x: 521, startPoint y: 548, endPoint x: 514, endPoint y: 544, distance: 8.0
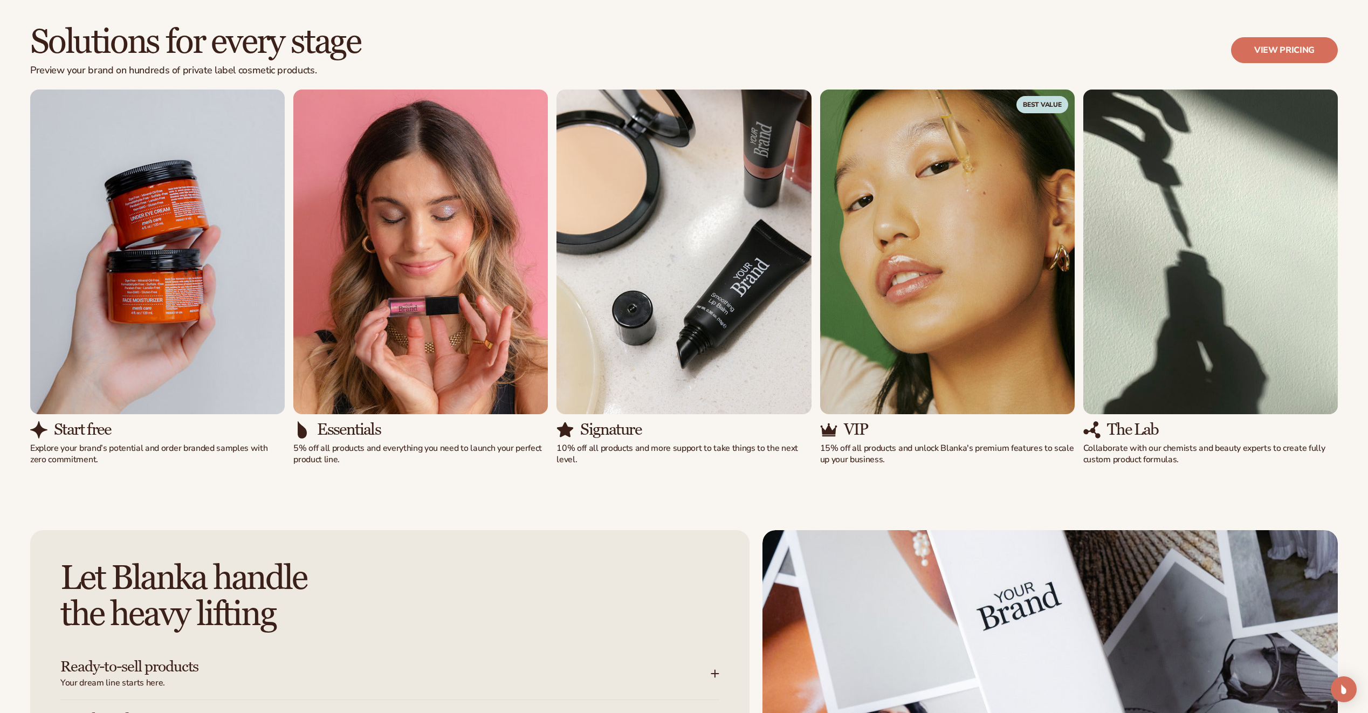
scroll to position [1240, 0]
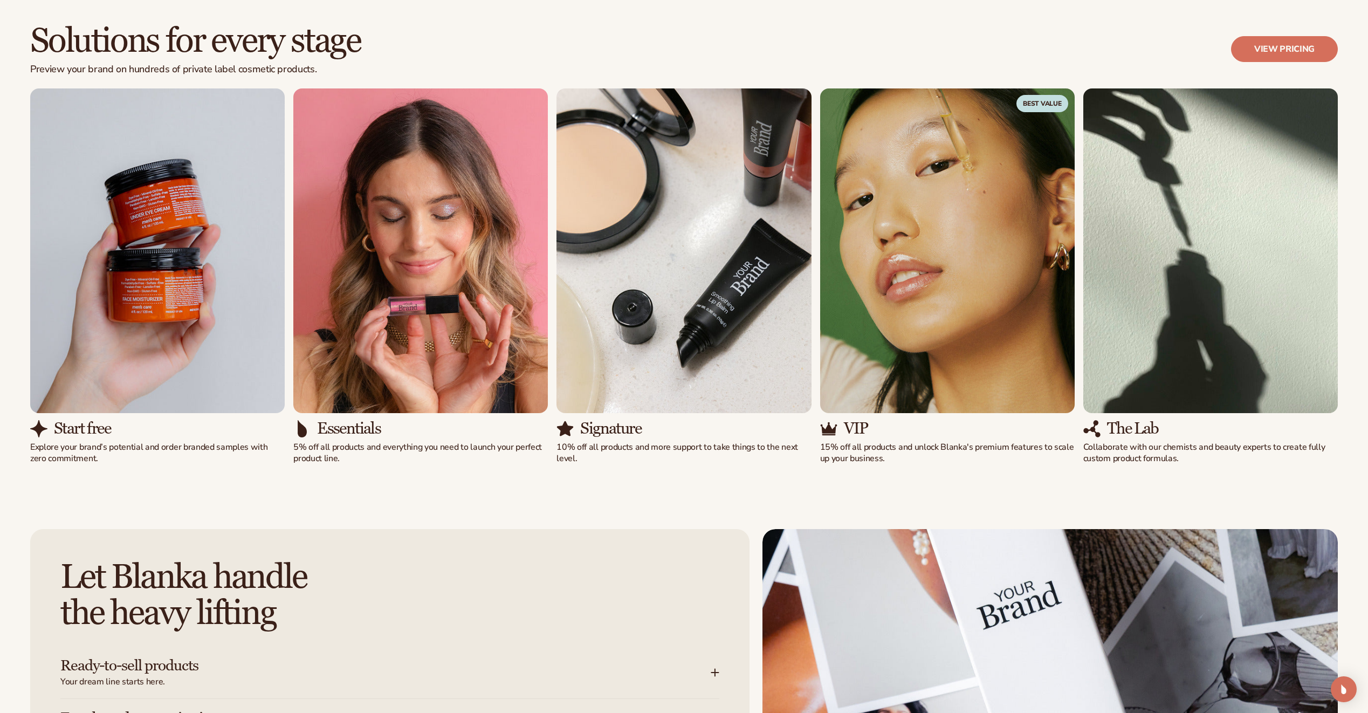
click at [899, 264] on img "4 / 5" at bounding box center [947, 250] width 254 height 325
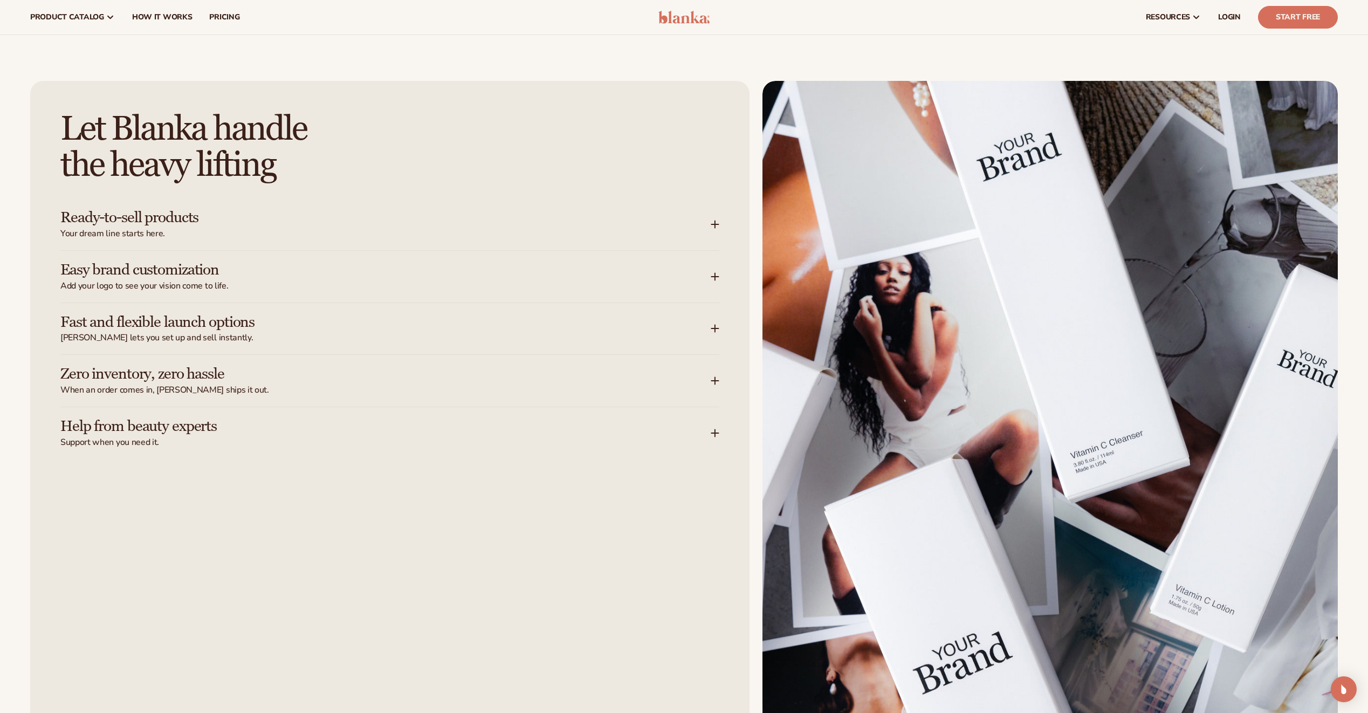
scroll to position [1671, 0]
